Goal: Navigation & Orientation: Find specific page/section

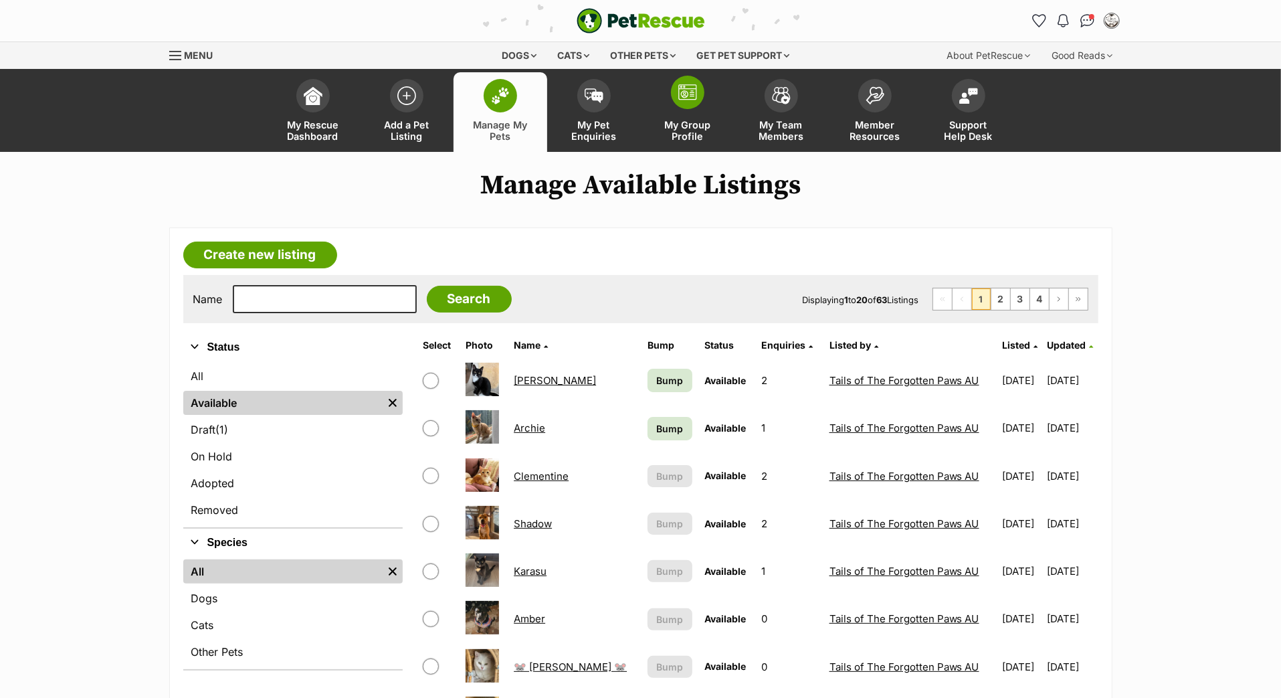
click at [697, 139] on span "My Group Profile" at bounding box center [688, 130] width 60 height 23
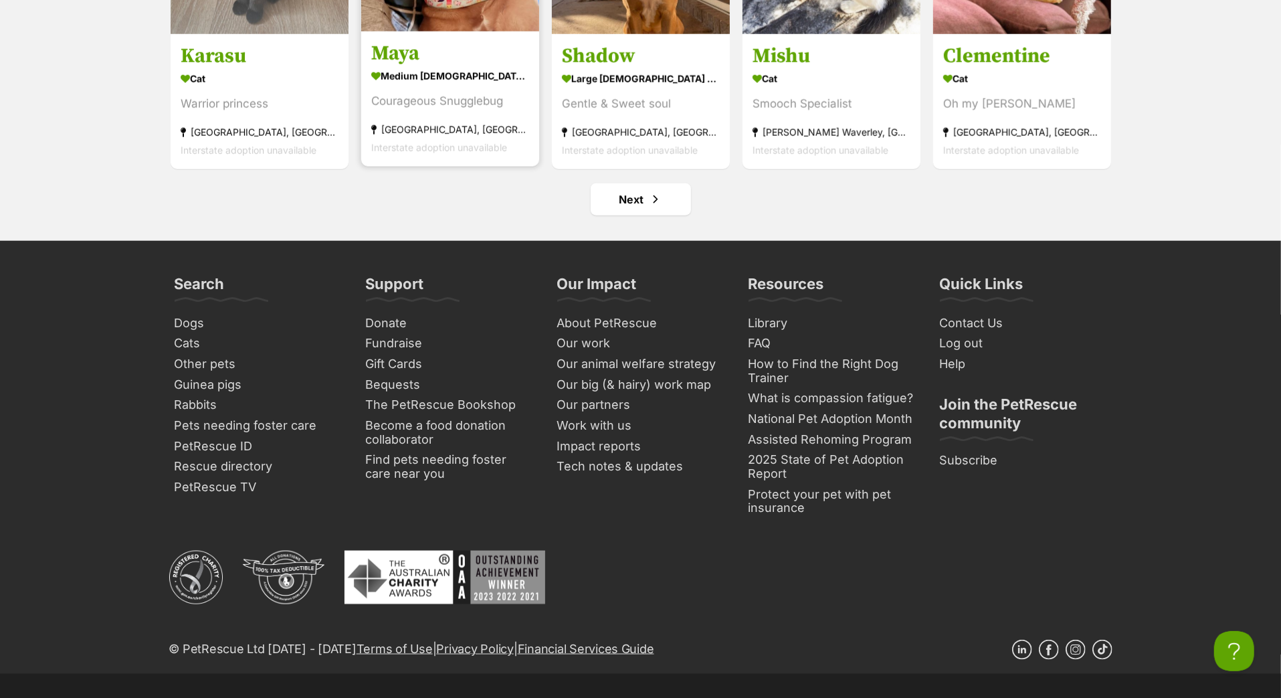
scroll to position [5622, 0]
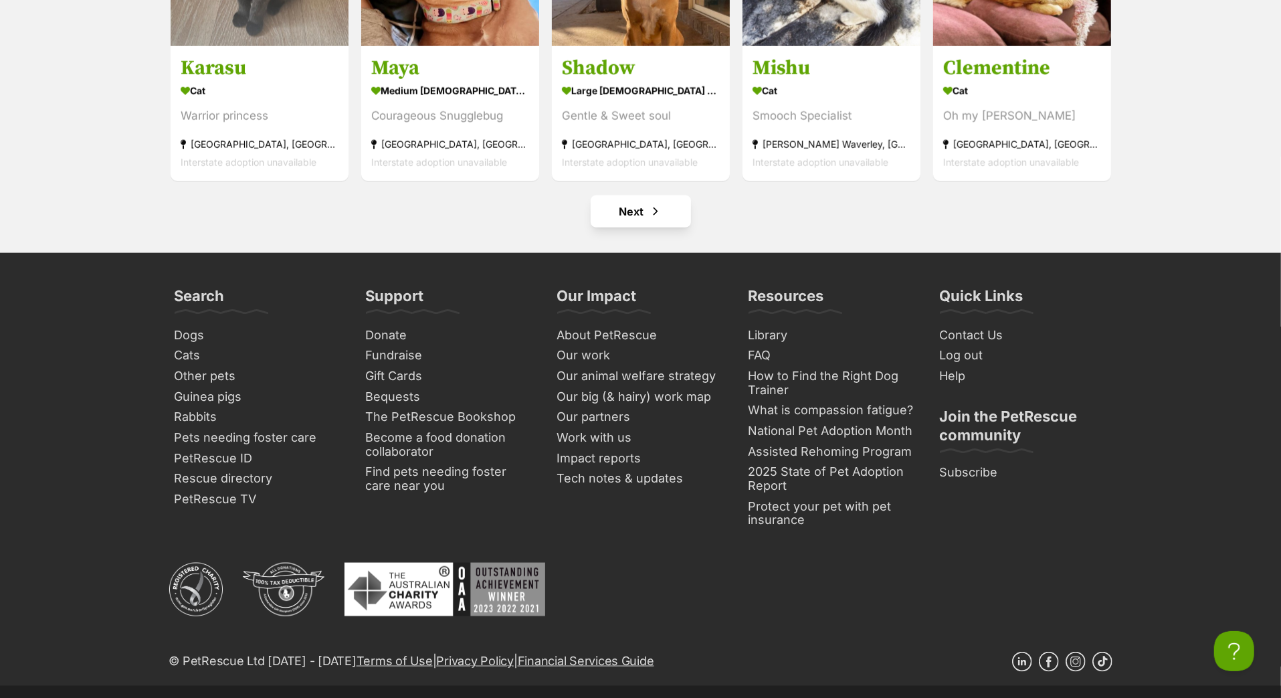
click at [647, 227] on link "Next" at bounding box center [641, 211] width 100 height 32
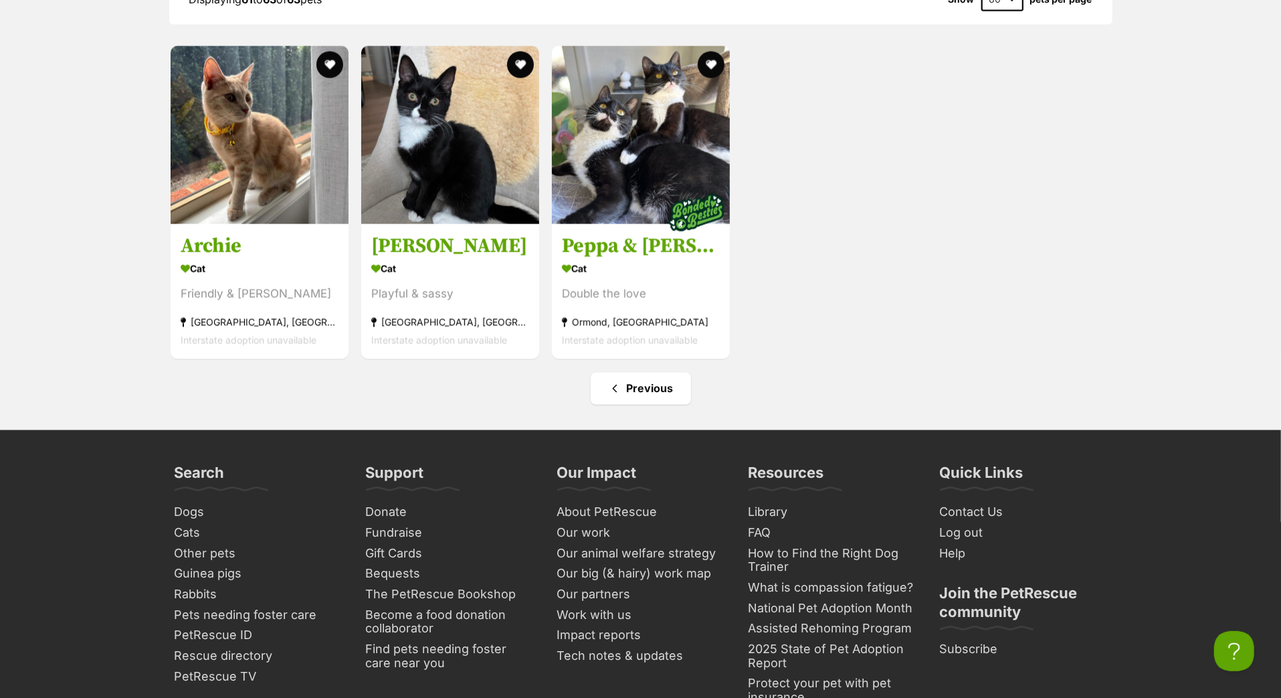
scroll to position [1860, 0]
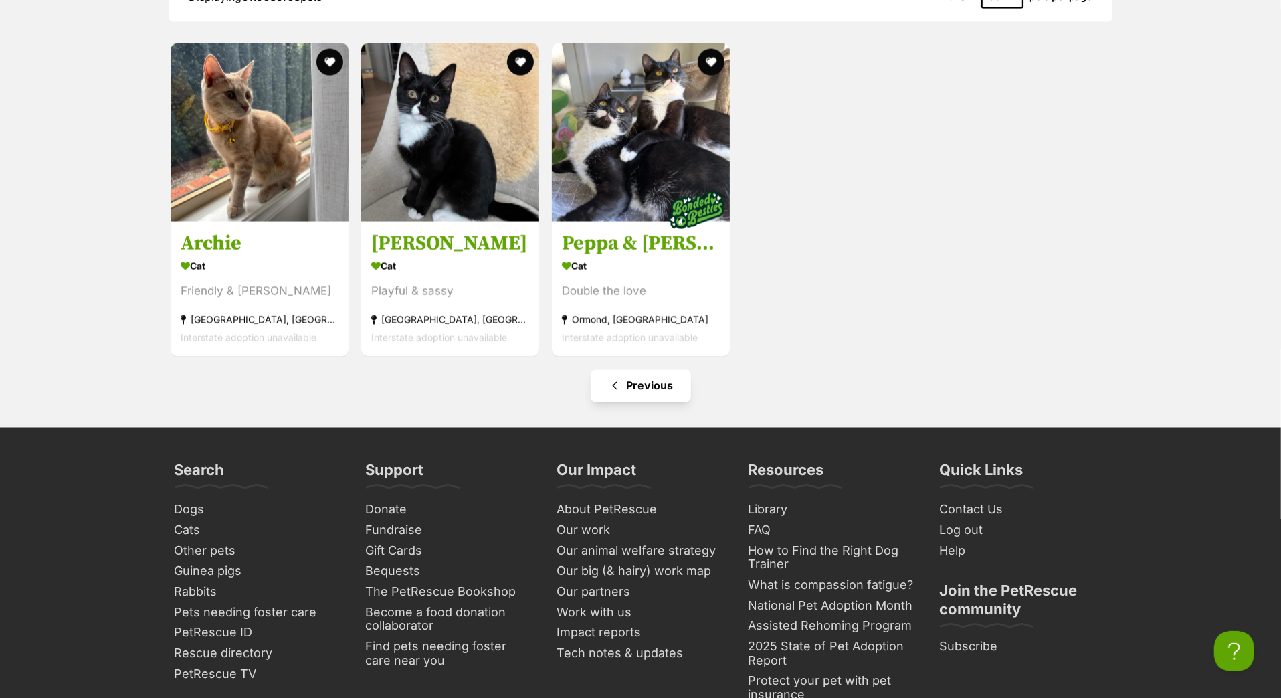
click at [636, 402] on link "Previous" at bounding box center [641, 386] width 100 height 32
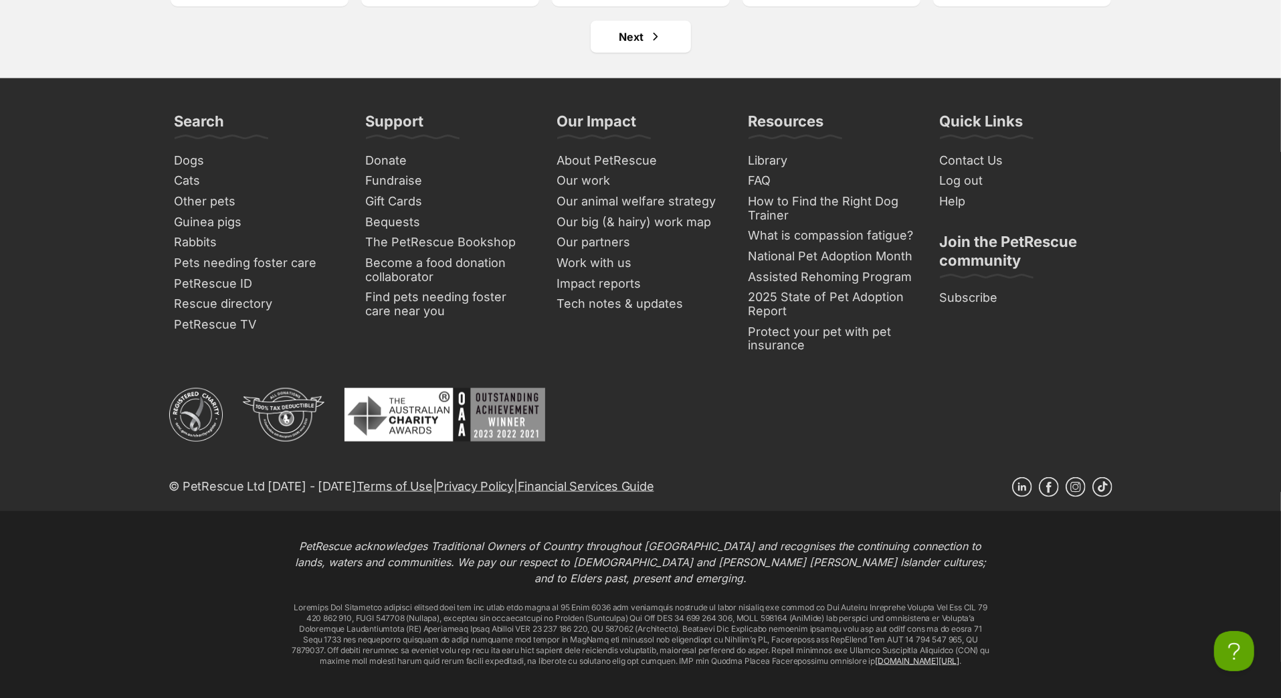
scroll to position [5667, 0]
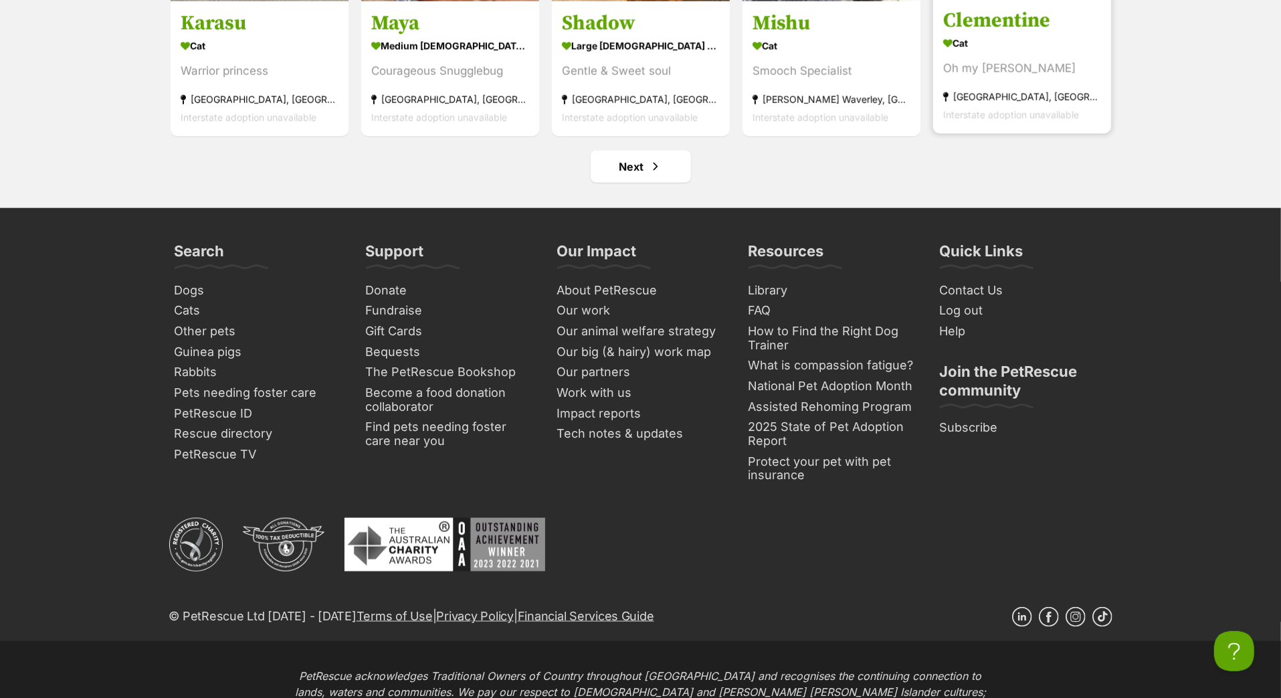
click at [995, 34] on h3 "Clementine" at bounding box center [1022, 21] width 158 height 25
click at [806, 34] on h3 "Mishu" at bounding box center [832, 21] width 158 height 25
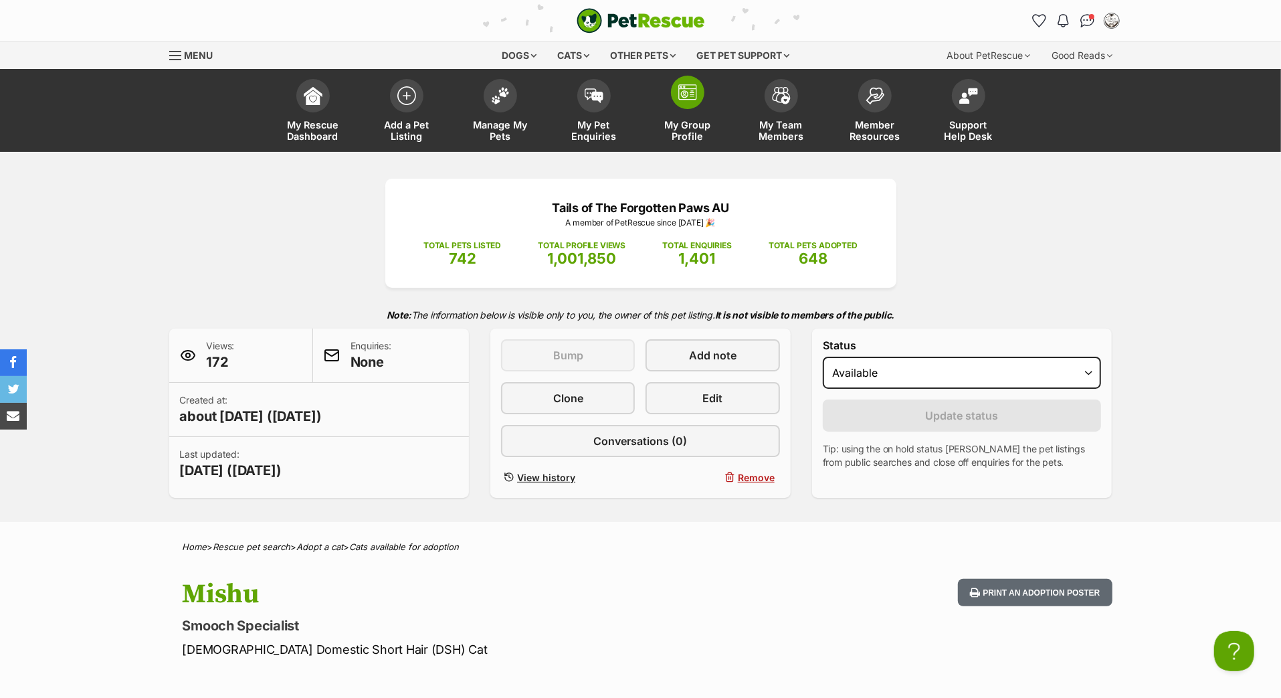
click at [690, 132] on link "My Group Profile" at bounding box center [688, 112] width 94 height 80
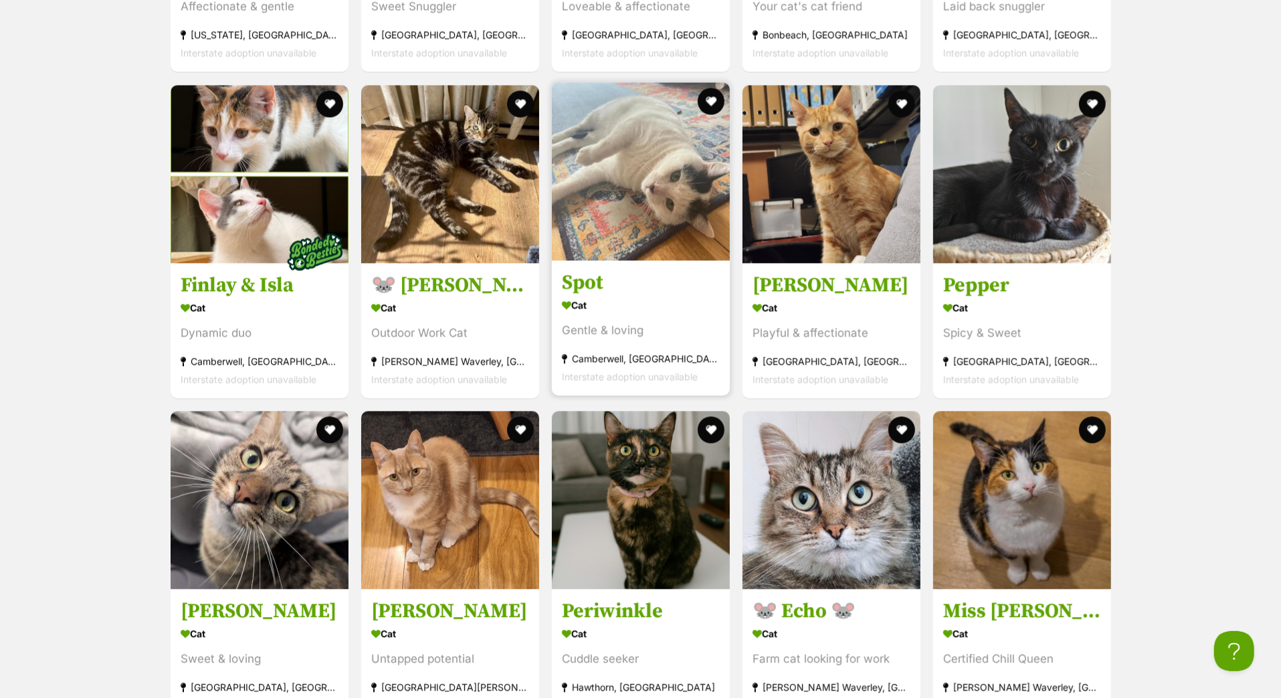
scroll to position [2481, 0]
